Goal: Information Seeking & Learning: Check status

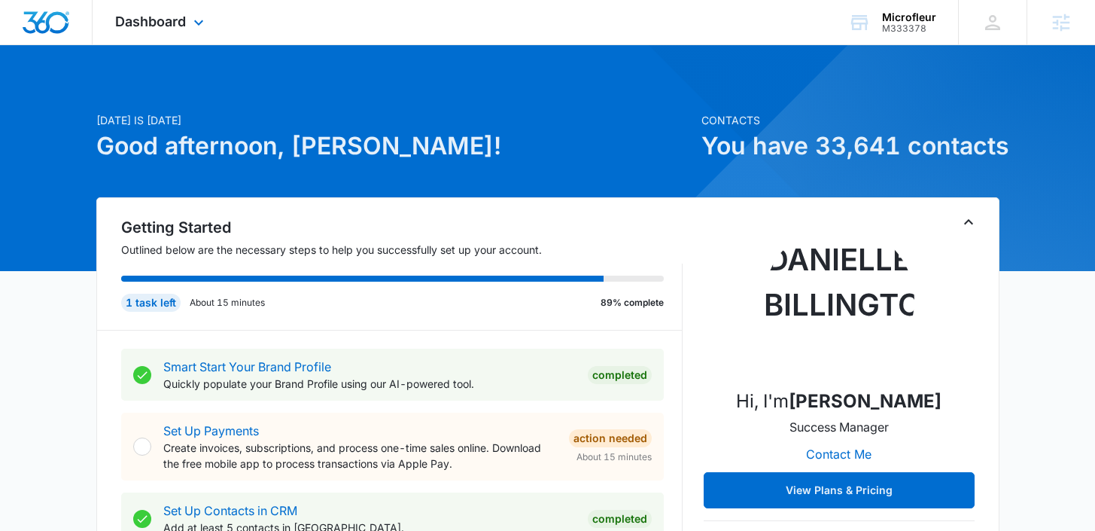
click at [189, 27] on div "Dashboard Apps Reputation Forms CRM Email Social POS Content Ads Intelligence F…" at bounding box center [162, 22] width 138 height 44
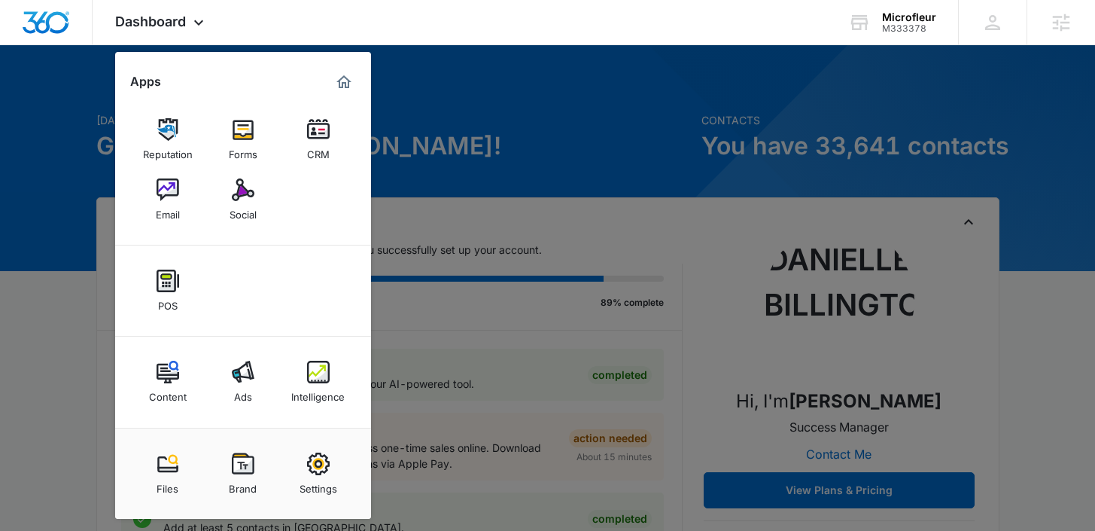
click at [326, 390] on div "Intelligence" at bounding box center [317, 393] width 53 height 20
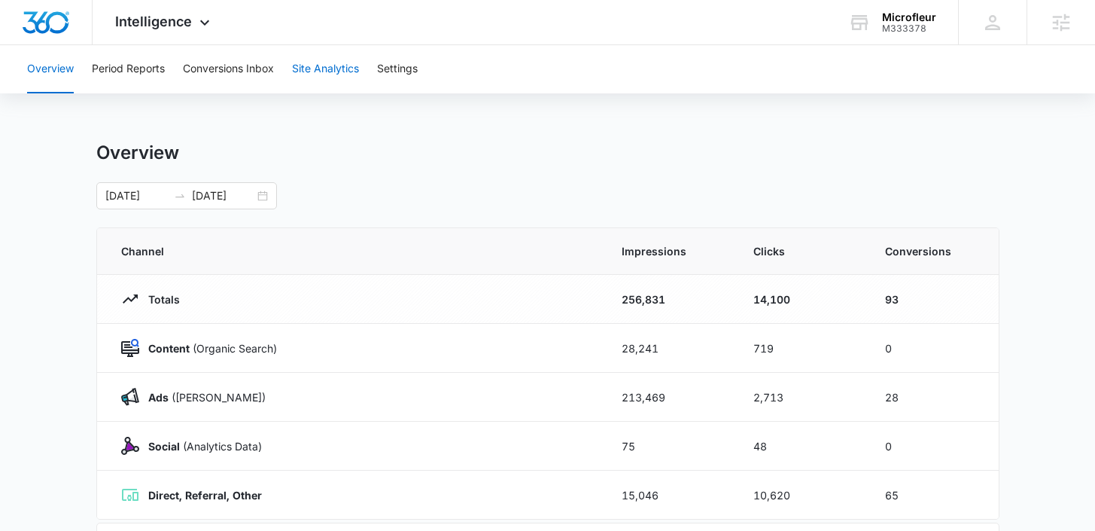
click at [313, 63] on button "Site Analytics" at bounding box center [325, 69] width 67 height 48
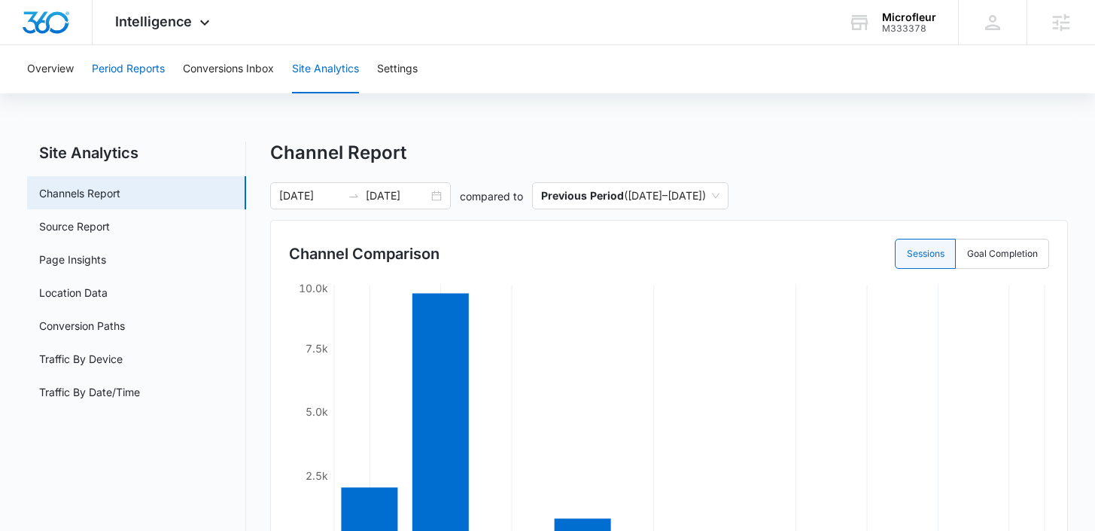
click at [154, 62] on button "Period Reports" at bounding box center [128, 69] width 73 height 48
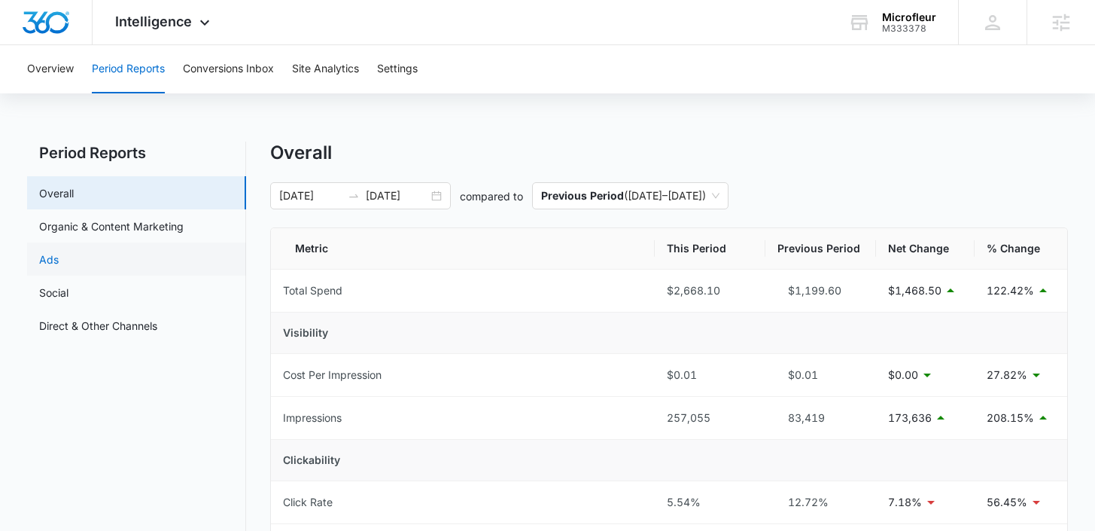
click at [59, 264] on link "Ads" at bounding box center [49, 259] width 20 height 16
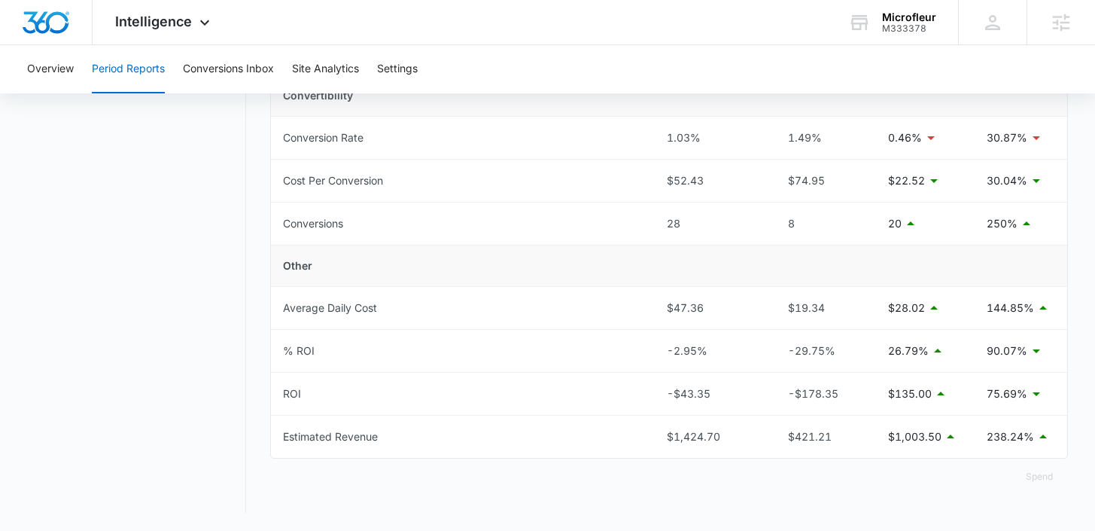
scroll to position [38, 0]
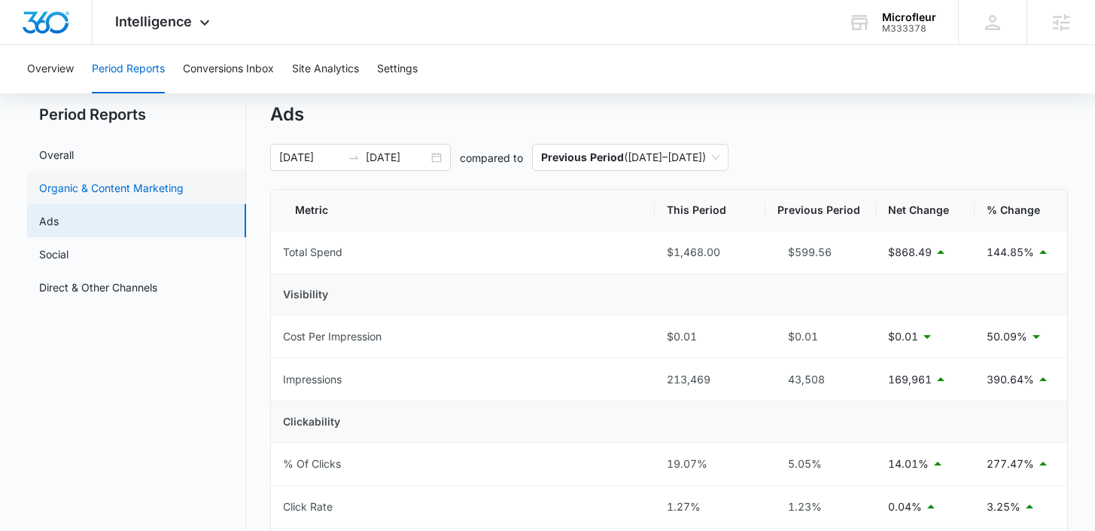
click at [84, 180] on link "Organic & Content Marketing" at bounding box center [111, 188] width 145 height 16
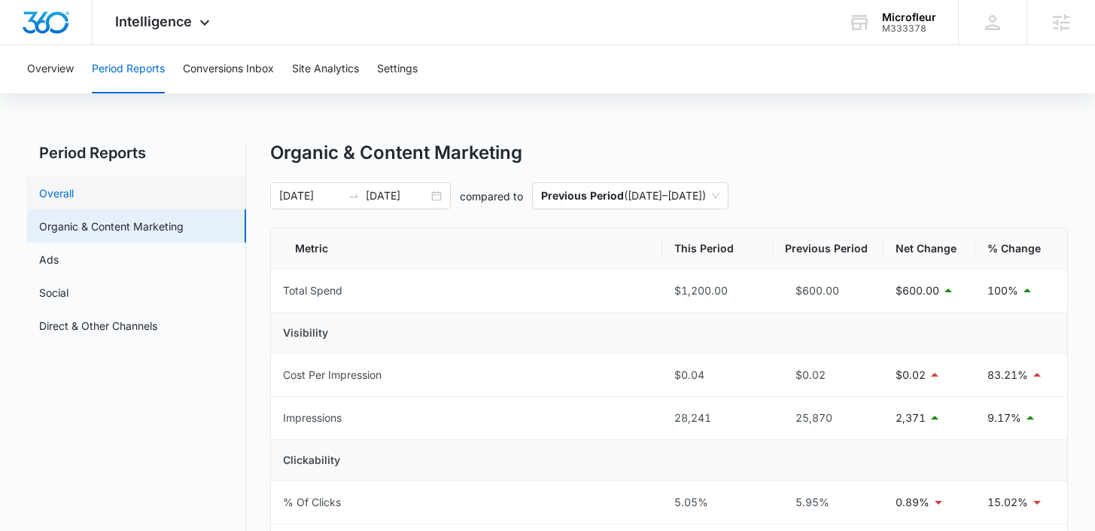
click at [54, 201] on link "Overall" at bounding box center [56, 193] width 35 height 16
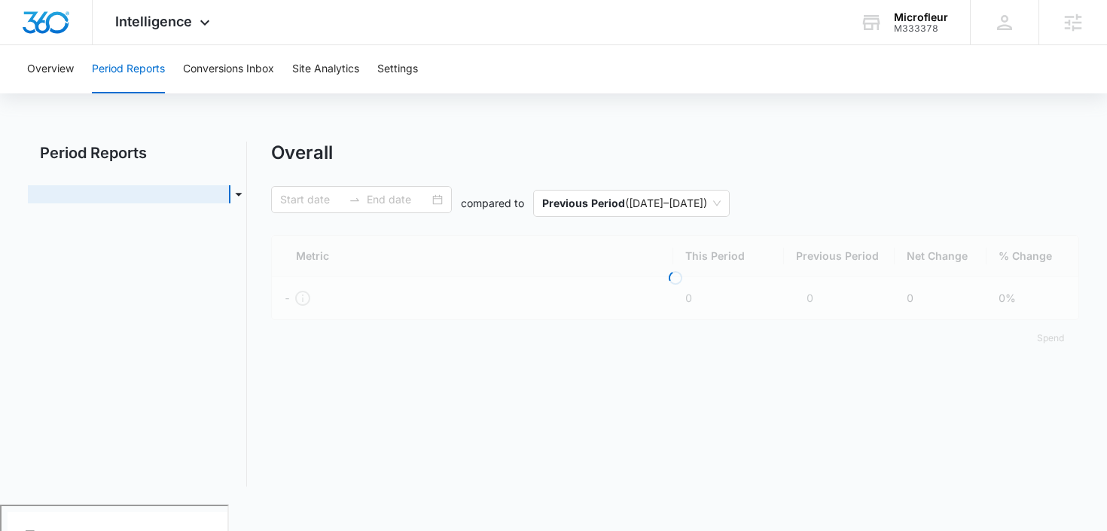
type input "[DATE]"
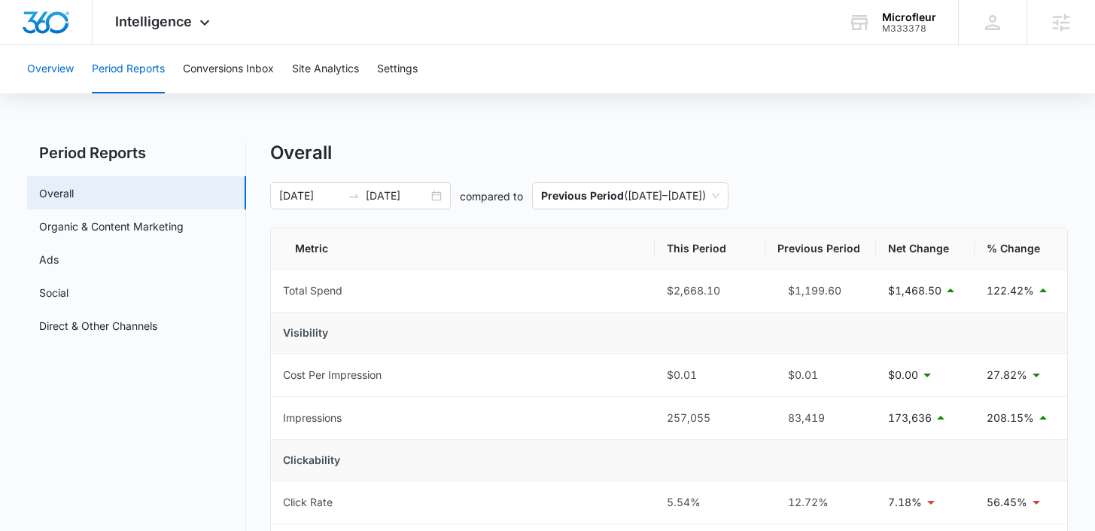
click at [56, 83] on button "Overview" at bounding box center [50, 69] width 47 height 48
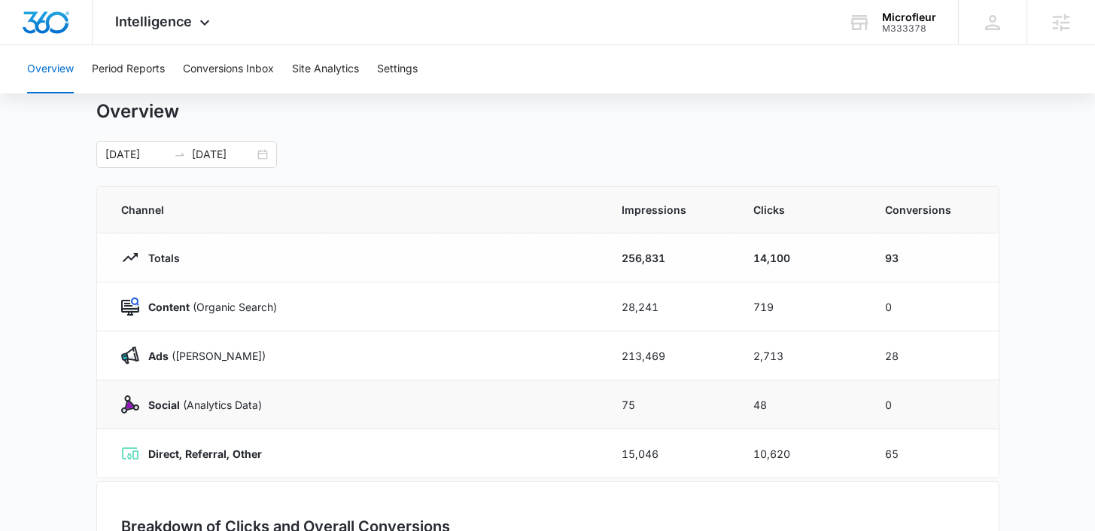
scroll to position [41, 0]
click at [257, 153] on div "[DATE] [DATE]" at bounding box center [186, 155] width 181 height 27
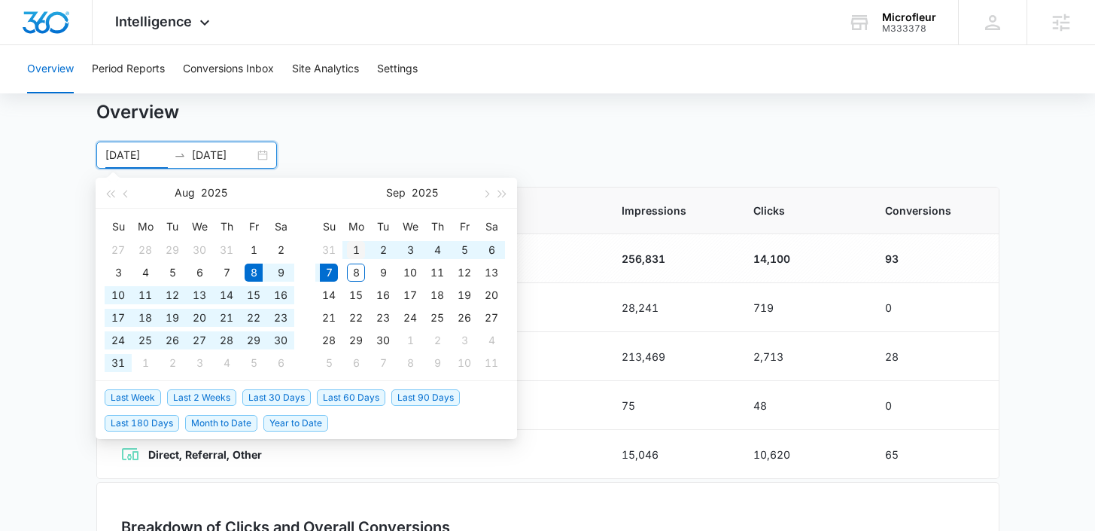
type input "[DATE]"
click at [361, 245] on div "1" at bounding box center [356, 250] width 18 height 18
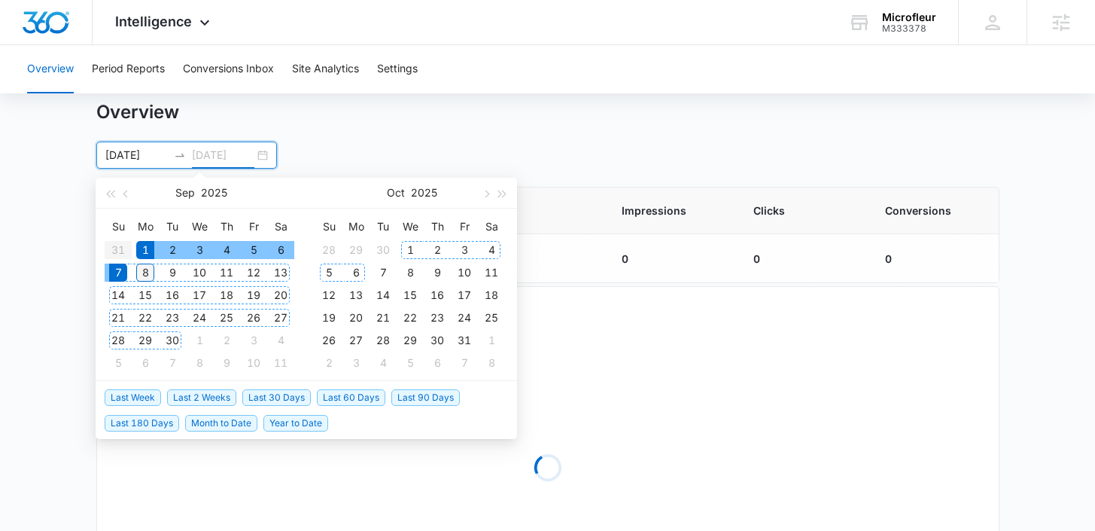
type input "[DATE]"
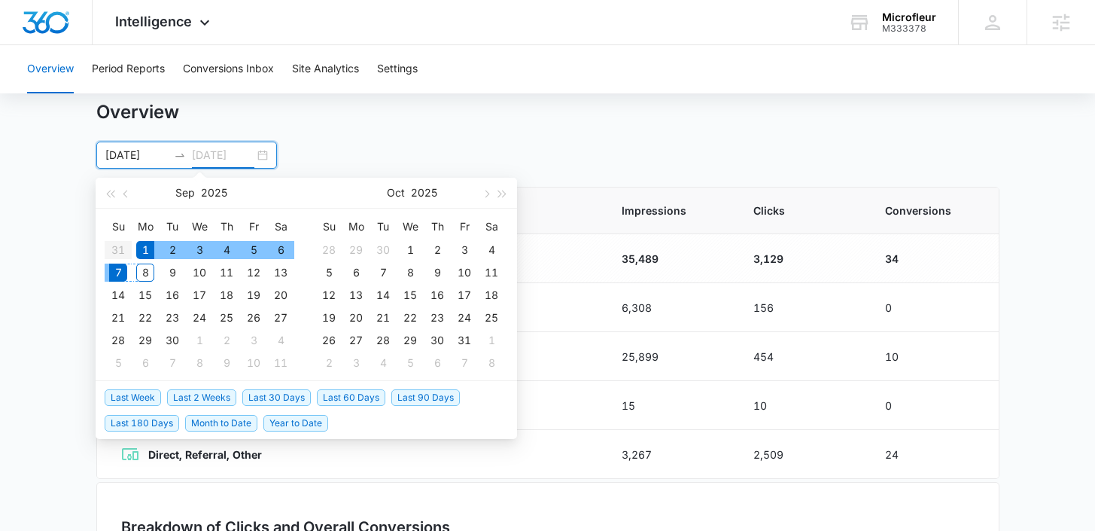
click at [147, 269] on div "8" at bounding box center [145, 272] width 18 height 18
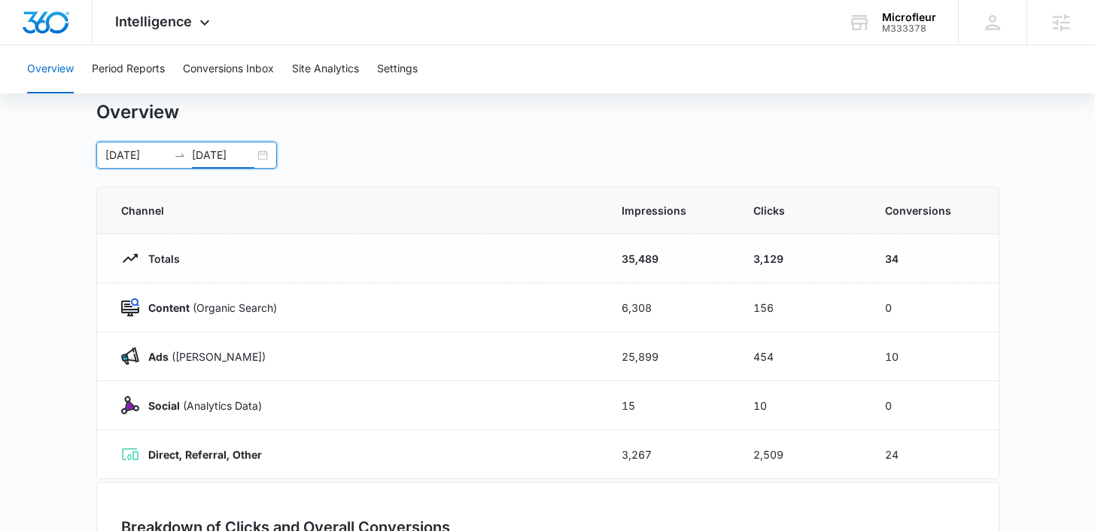
click at [1022, 369] on main "Overview [DATE] [DATE] [DATE] Su Mo Tu We Th Fr Sa 31 1 2 3 4 5 6 7 8 9 10 11 1…" at bounding box center [547, 496] width 1095 height 790
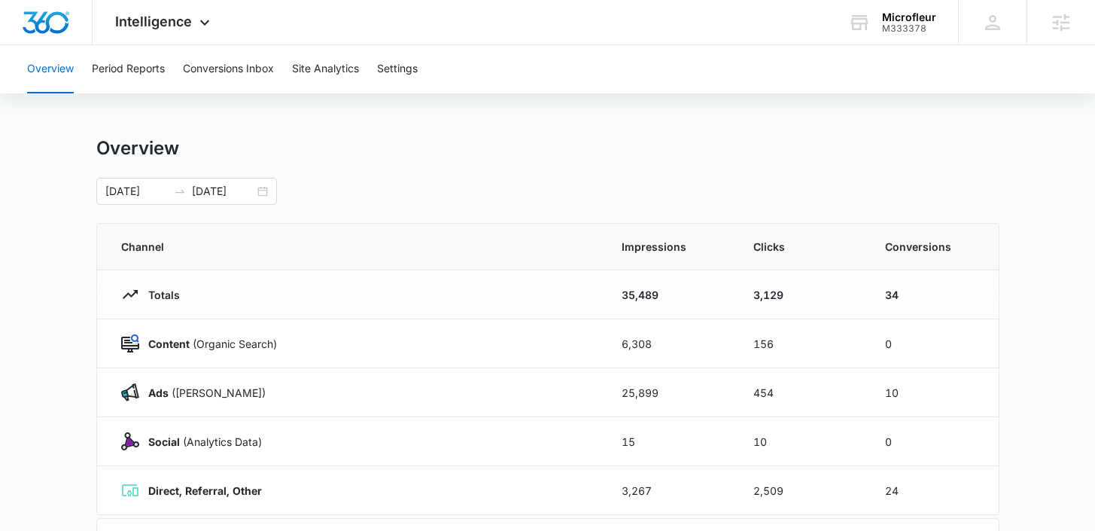
scroll to position [0, 0]
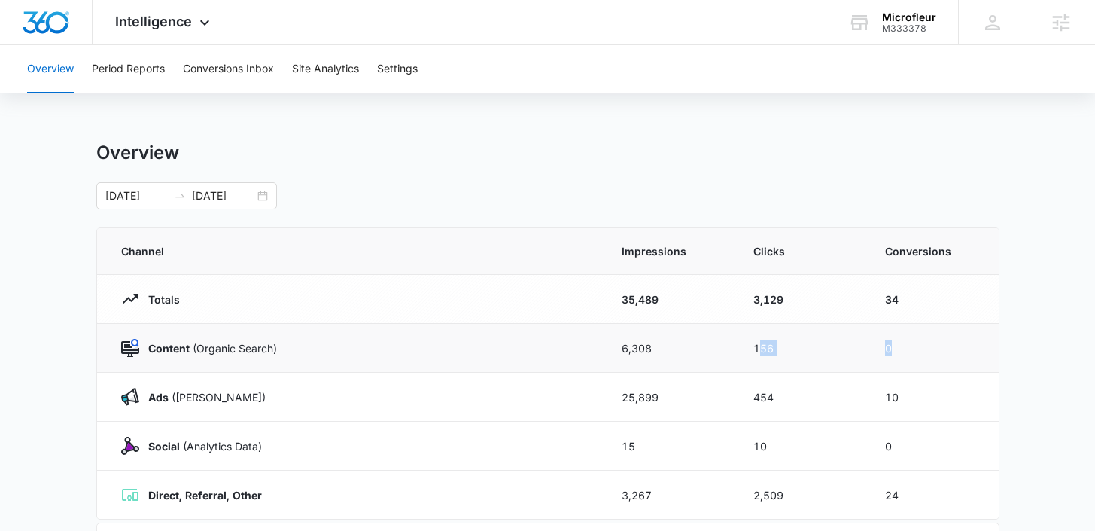
drag, startPoint x: 932, startPoint y: 352, endPoint x: 634, endPoint y: 344, distance: 298.2
click at [644, 345] on tr "Content (Organic Search) 6,308 156 0" at bounding box center [548, 348] width 902 height 49
click at [955, 366] on td "0" at bounding box center [933, 348] width 132 height 49
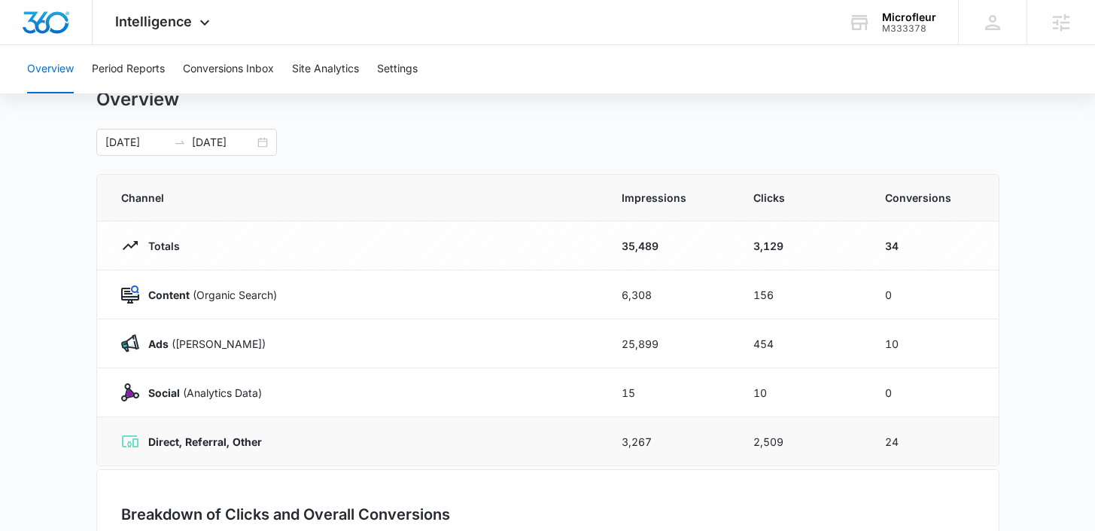
scroll to position [56, 0]
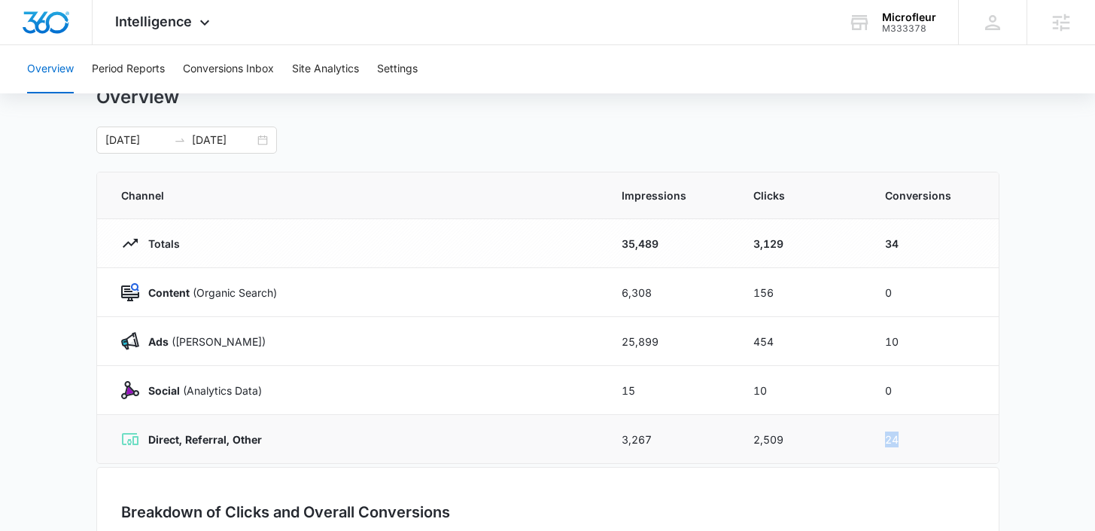
drag, startPoint x: 912, startPoint y: 443, endPoint x: 867, endPoint y: 426, distance: 47.7
click at [860, 435] on tr "Direct, Referral, Other 3,267 2,509 24" at bounding box center [548, 439] width 902 height 49
